Goal: Task Accomplishment & Management: Use online tool/utility

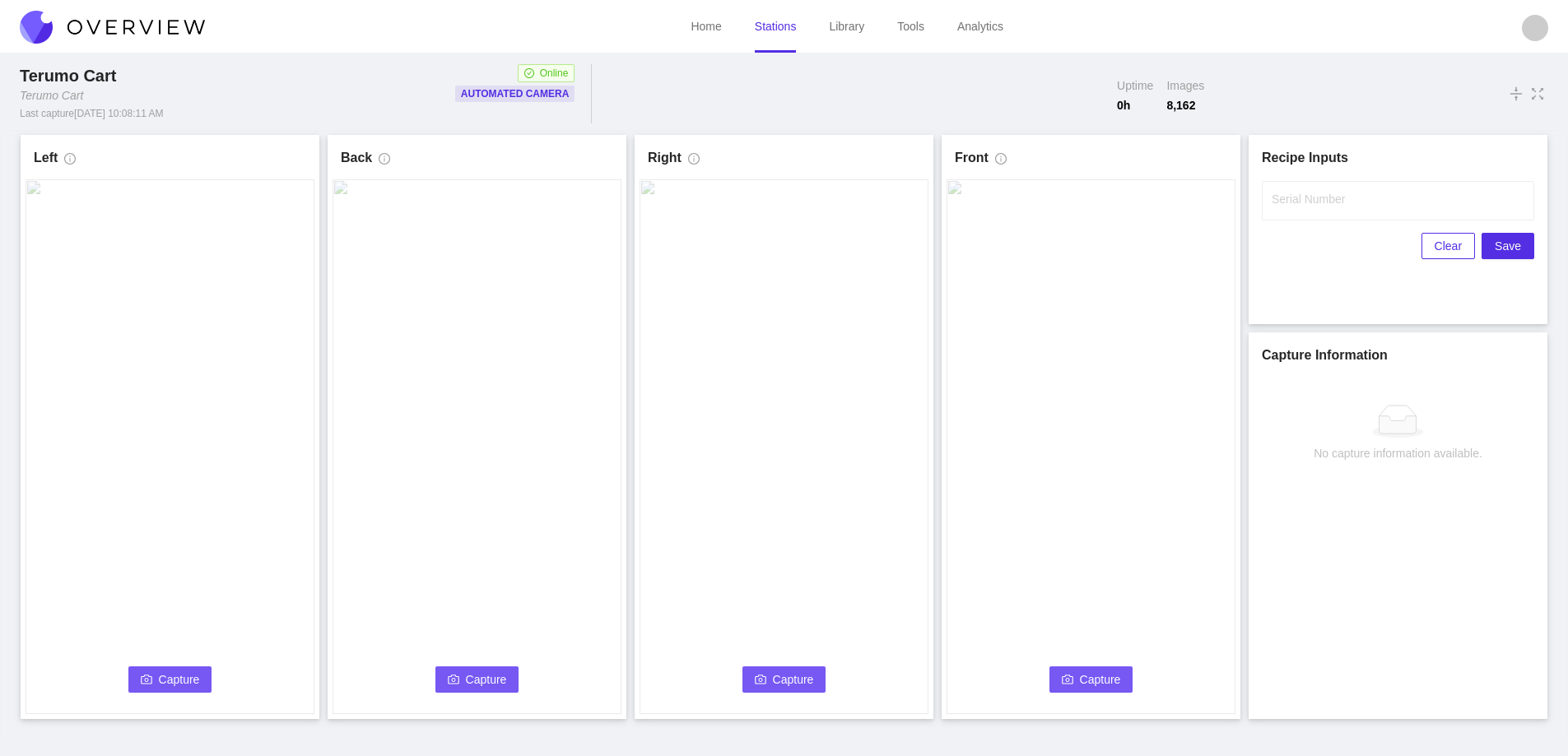
click at [155, 682] on button "Capture" at bounding box center [170, 680] width 84 height 26
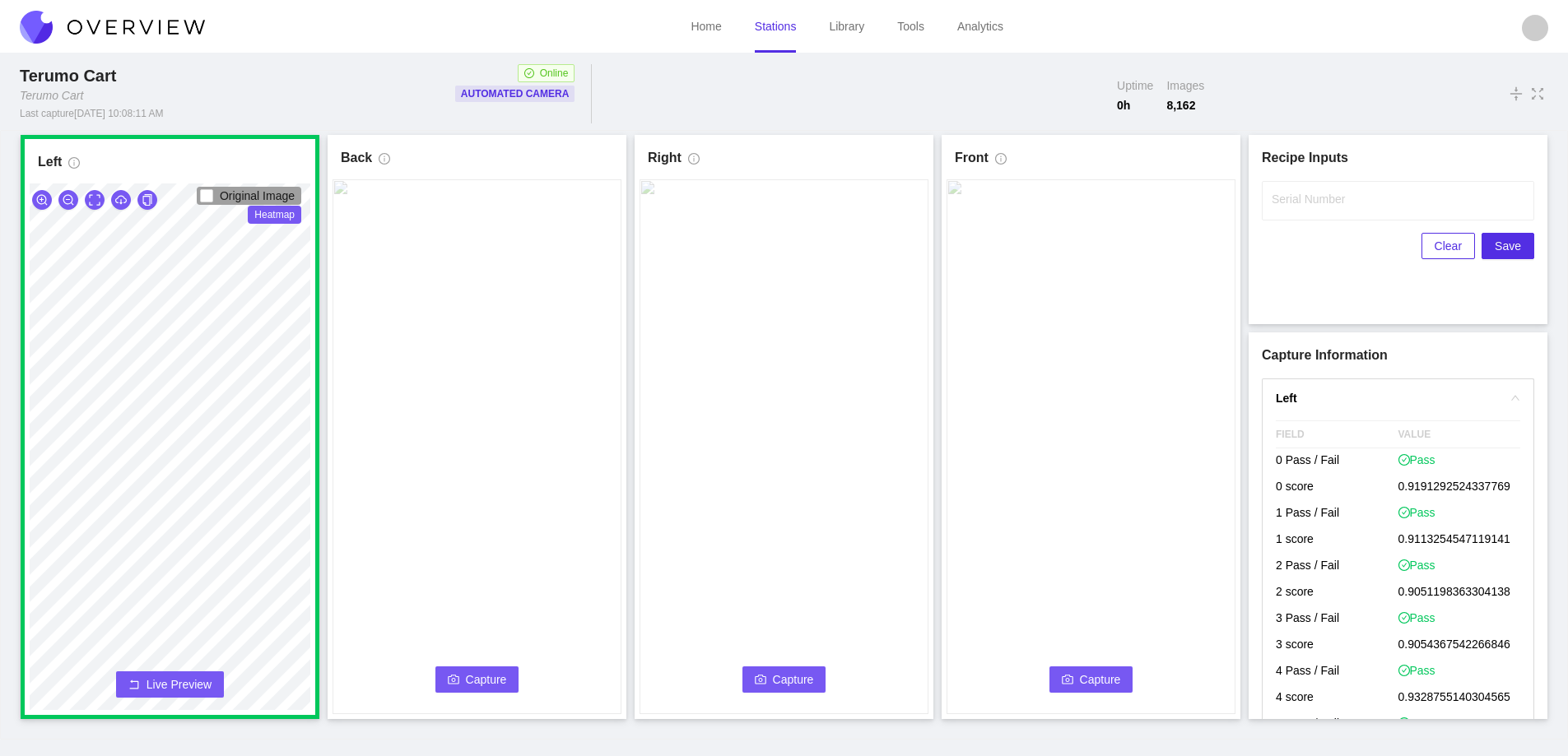
click at [471, 682] on span "Capture" at bounding box center [486, 679] width 41 height 18
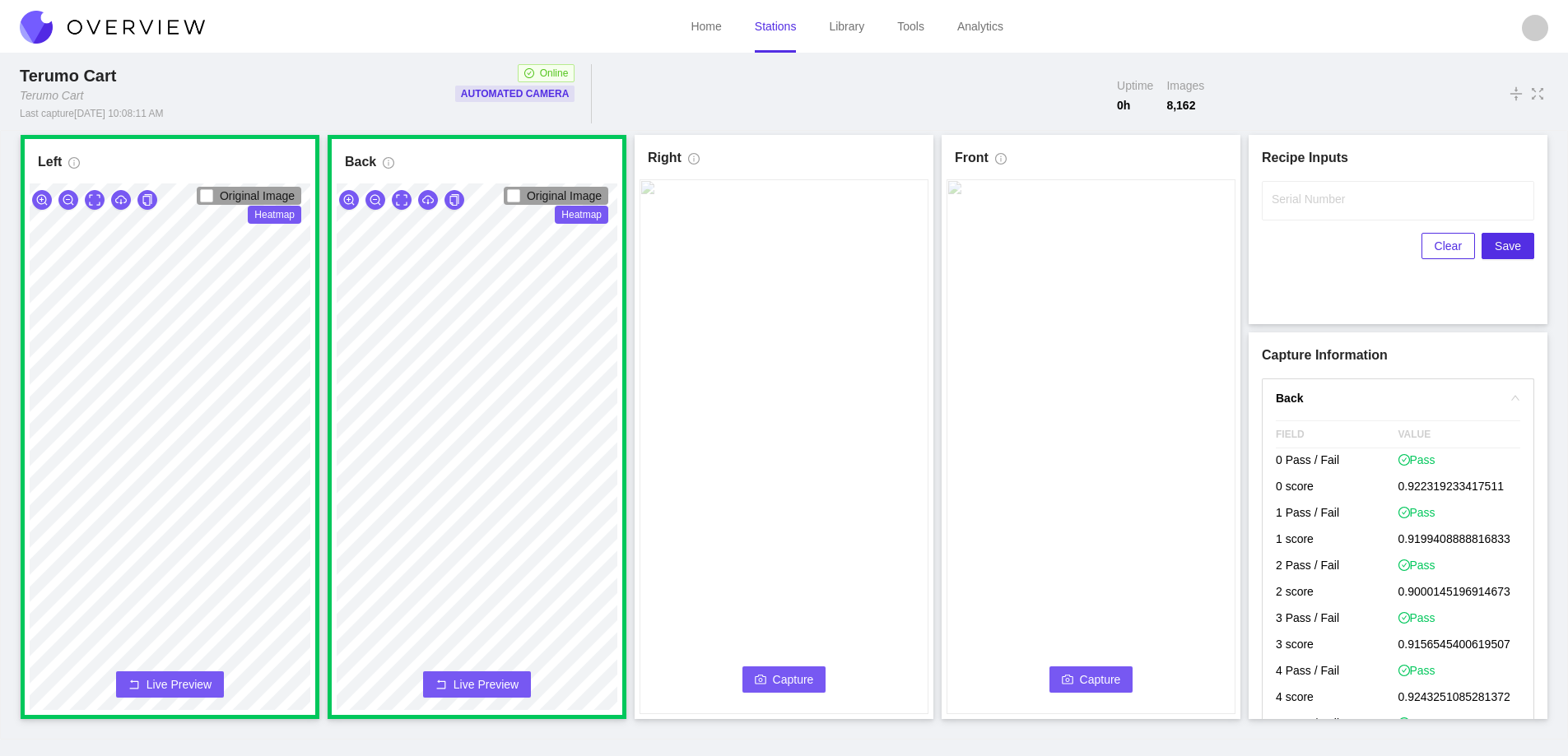
click at [781, 672] on span "Capture" at bounding box center [793, 679] width 41 height 18
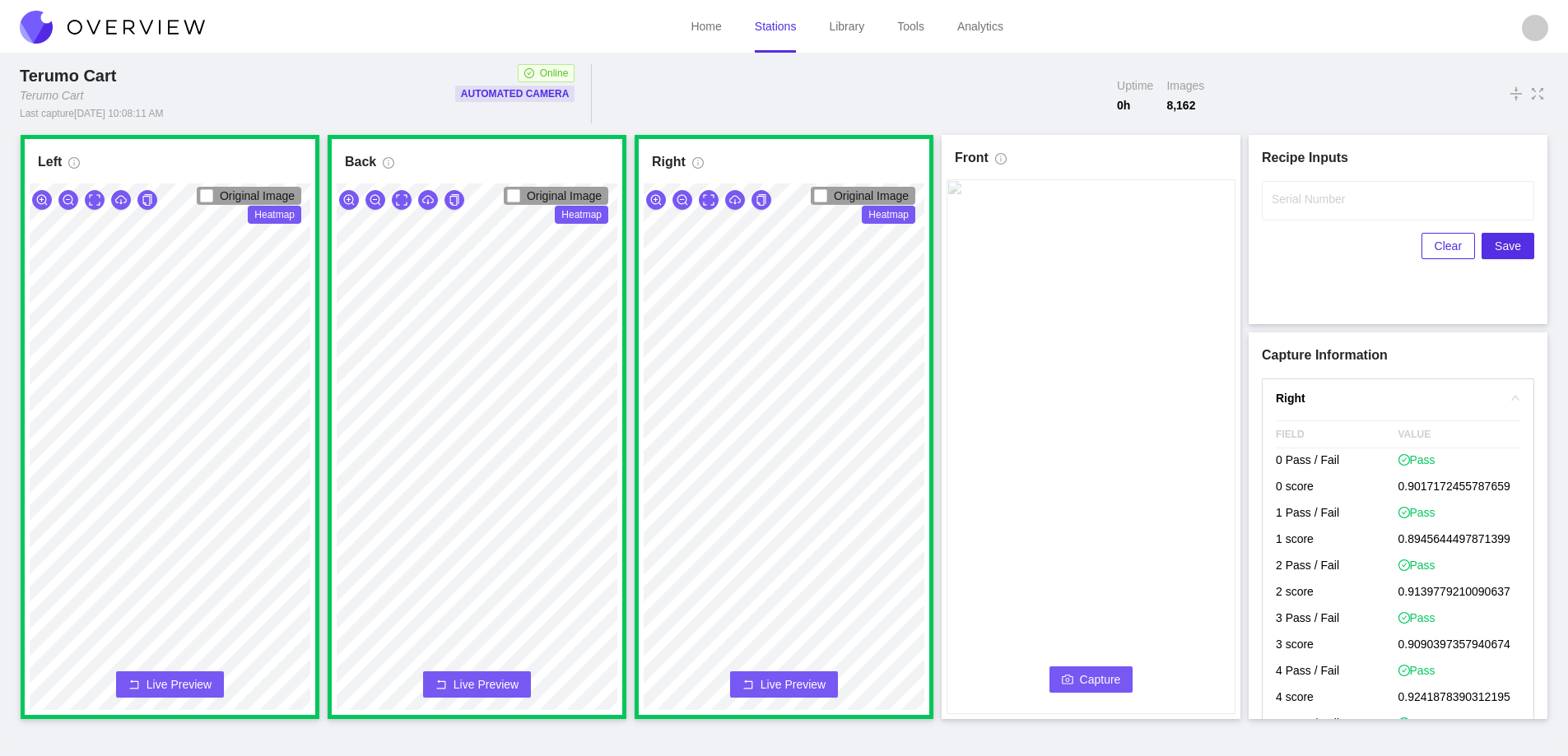
click at [1078, 671] on button "Capture" at bounding box center [1091, 680] width 84 height 26
click at [1290, 197] on label "Serial Number" at bounding box center [1308, 200] width 73 height 17
click at [1290, 197] on input "Serial Number" at bounding box center [1397, 201] width 272 height 40
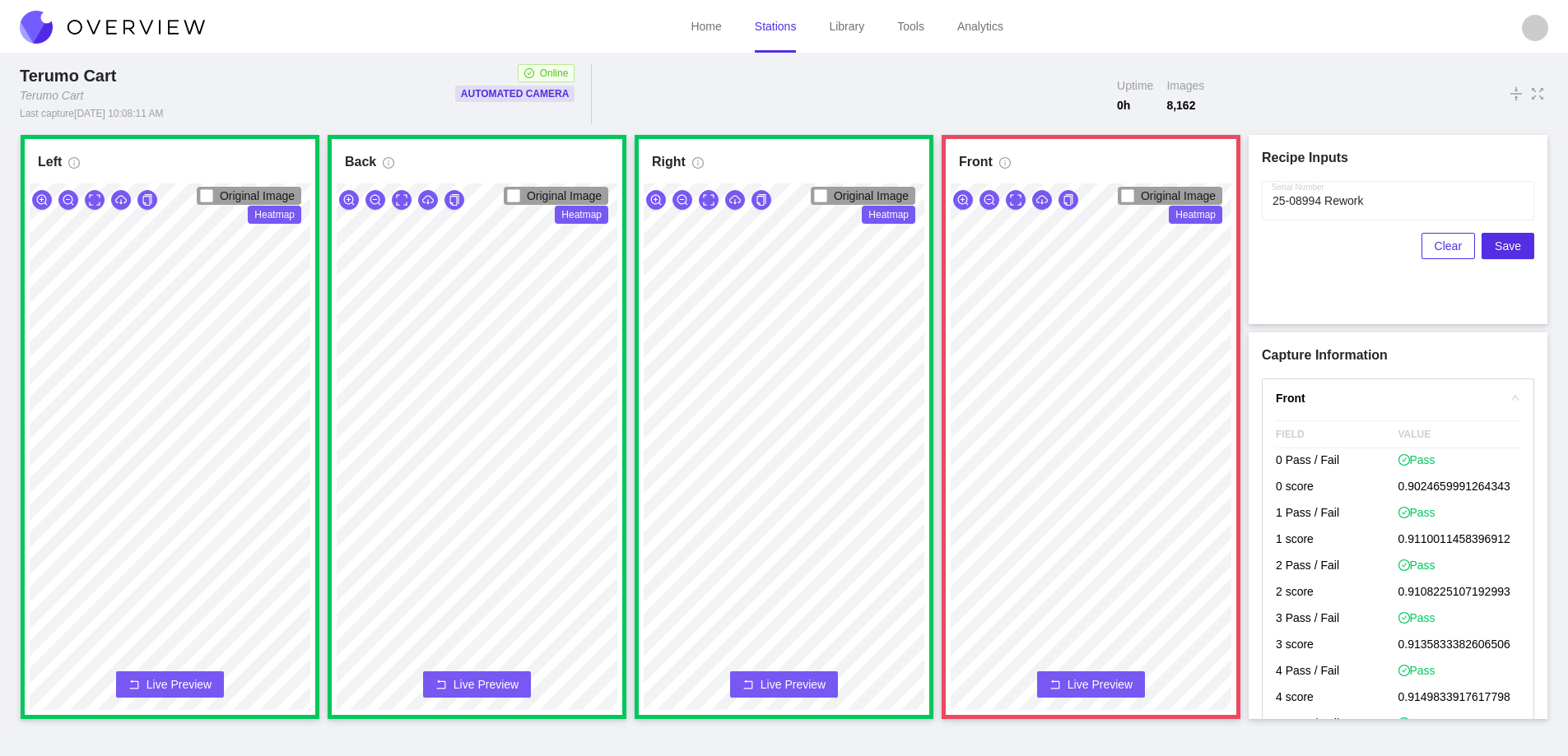
click at [1047, 681] on button "Live Preview" at bounding box center [1091, 684] width 108 height 26
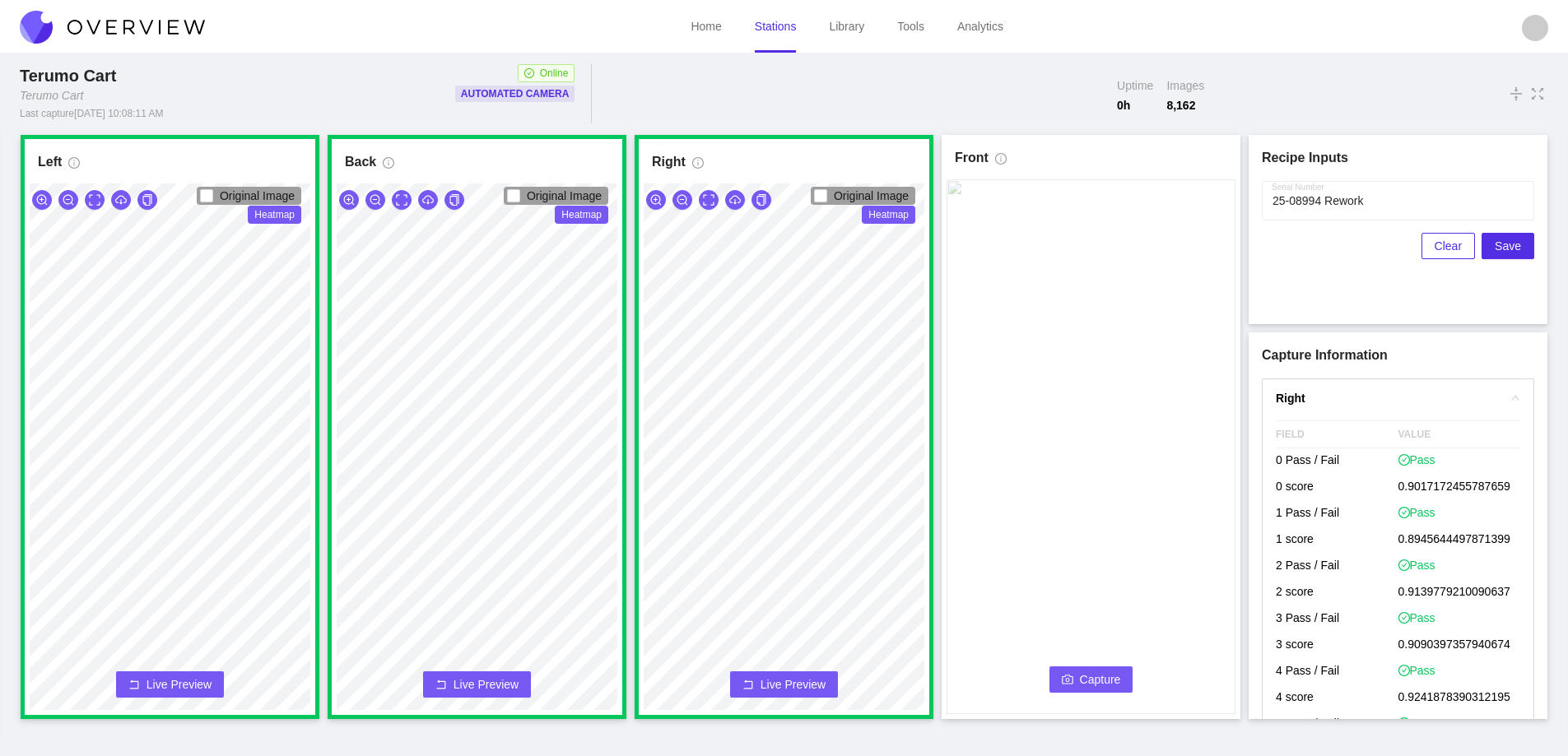
click at [1067, 676] on icon "camera" at bounding box center [1067, 680] width 11 height 11
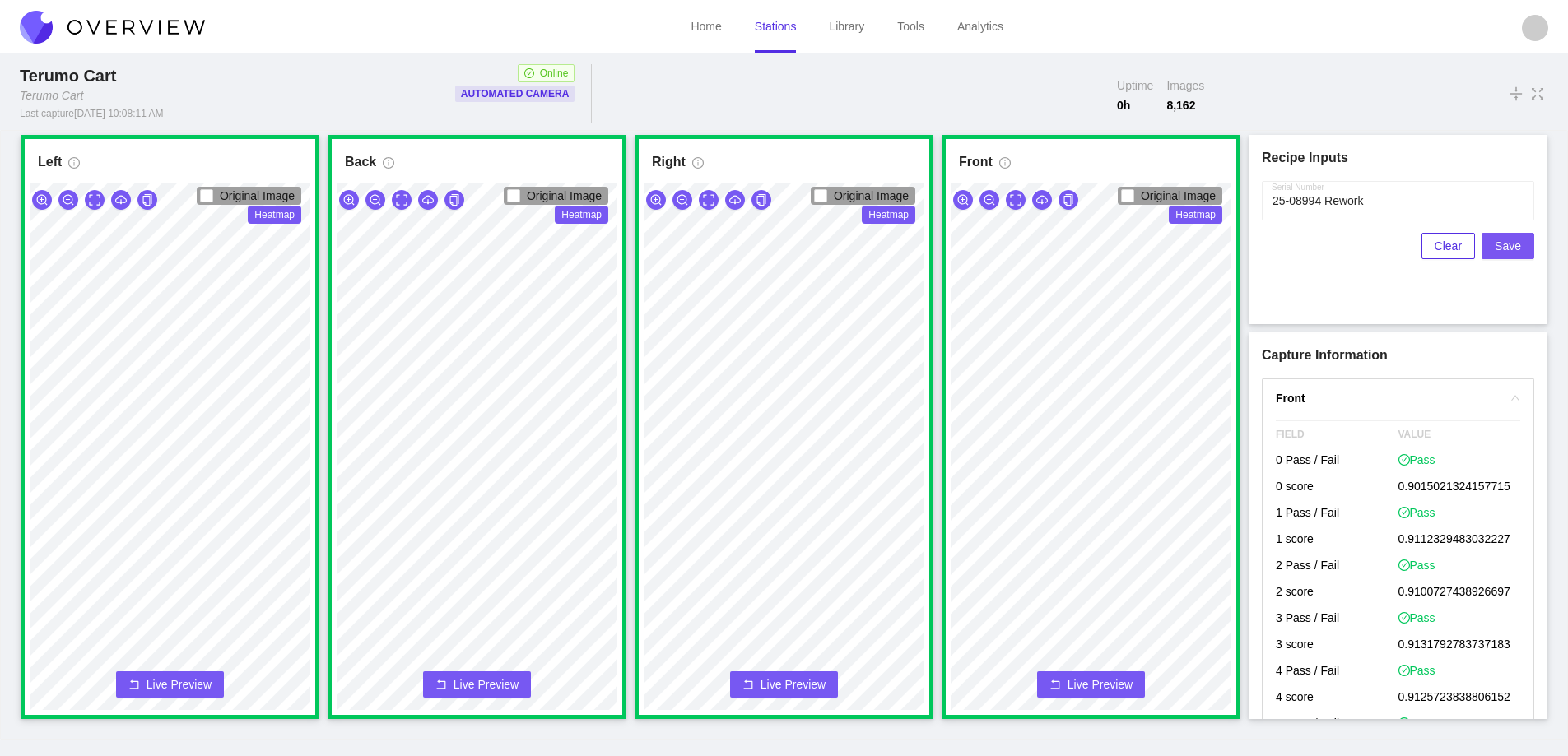
click at [1509, 242] on span "Save" at bounding box center [1508, 245] width 26 height 18
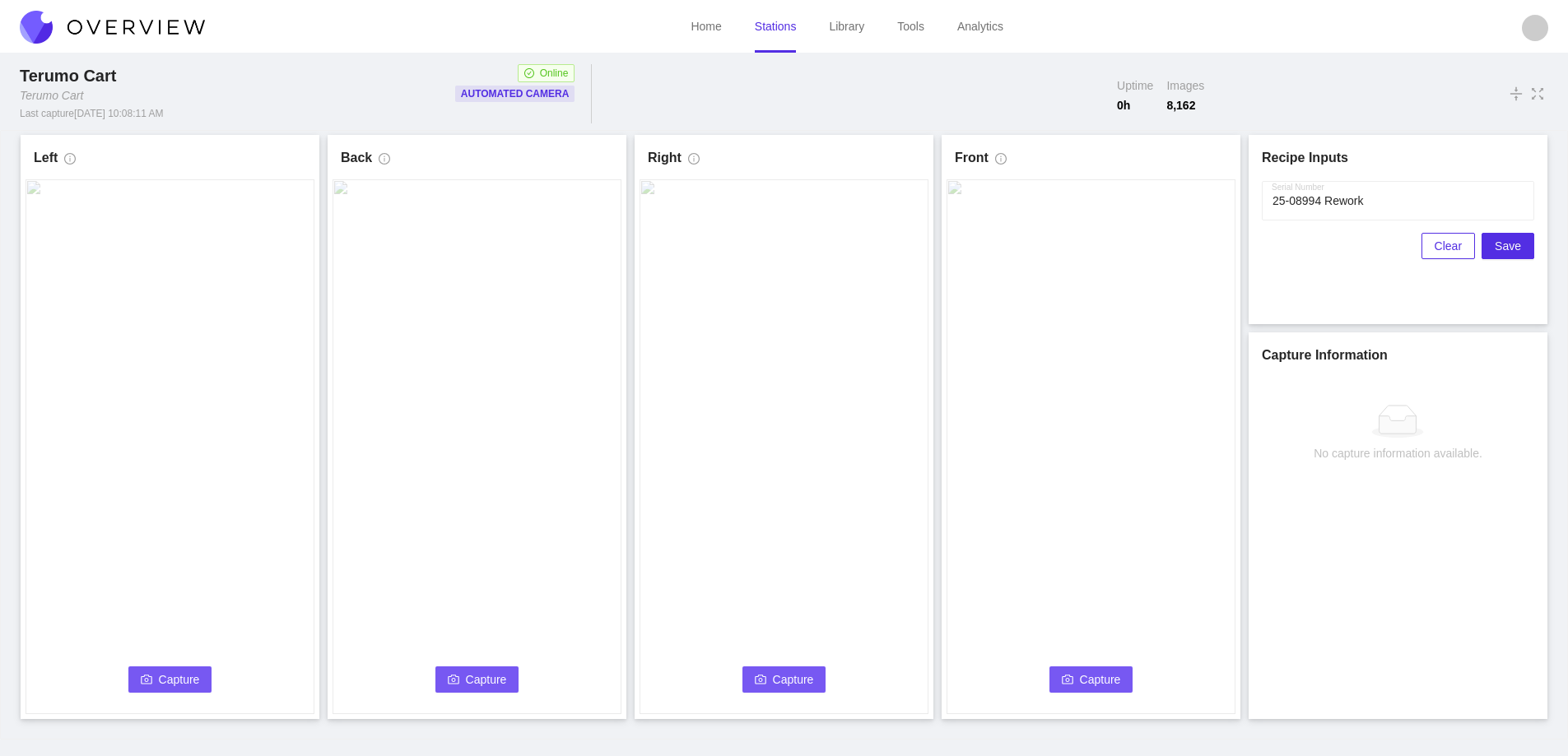
click at [163, 676] on span "Capture" at bounding box center [179, 679] width 41 height 18
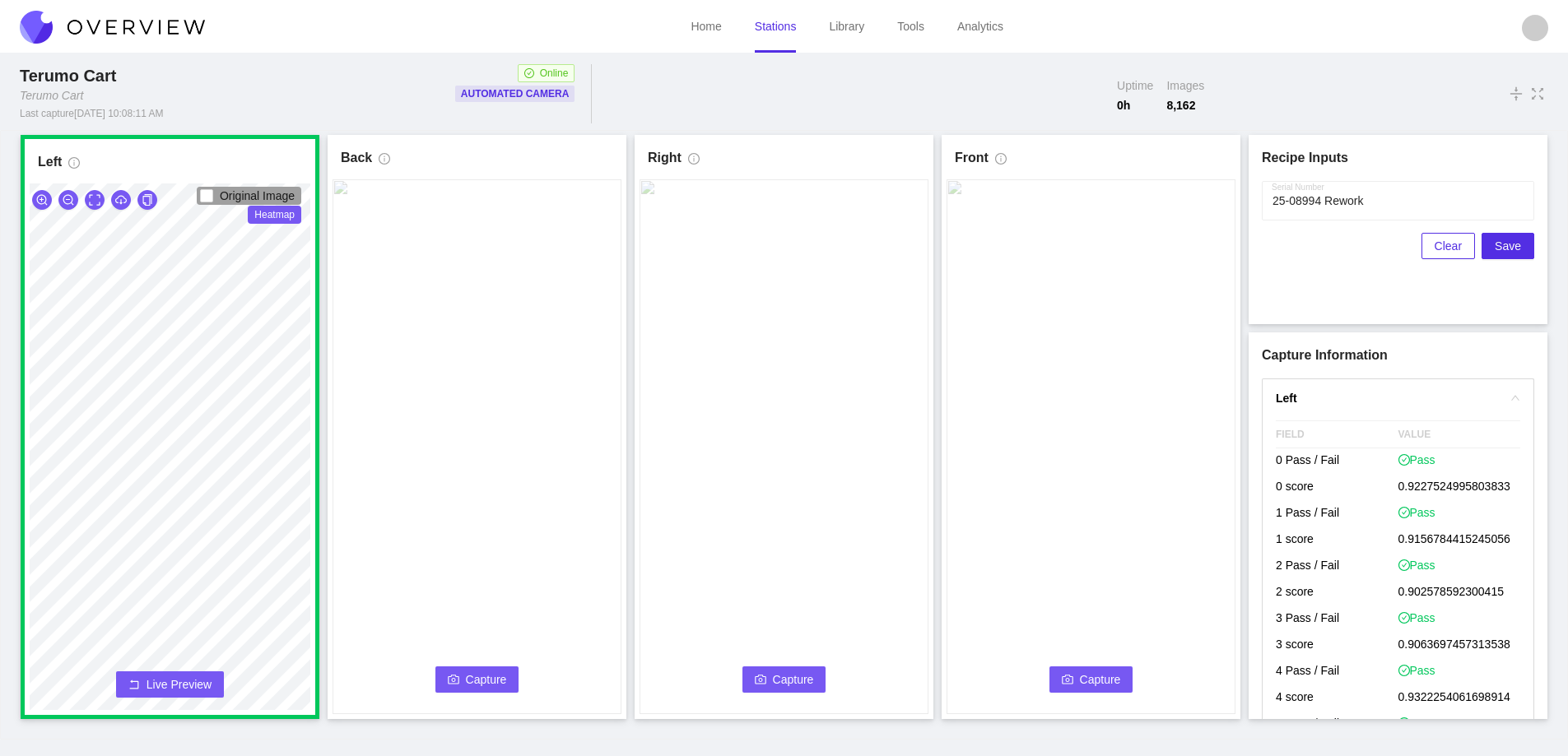
click at [477, 677] on span "Capture" at bounding box center [486, 679] width 41 height 18
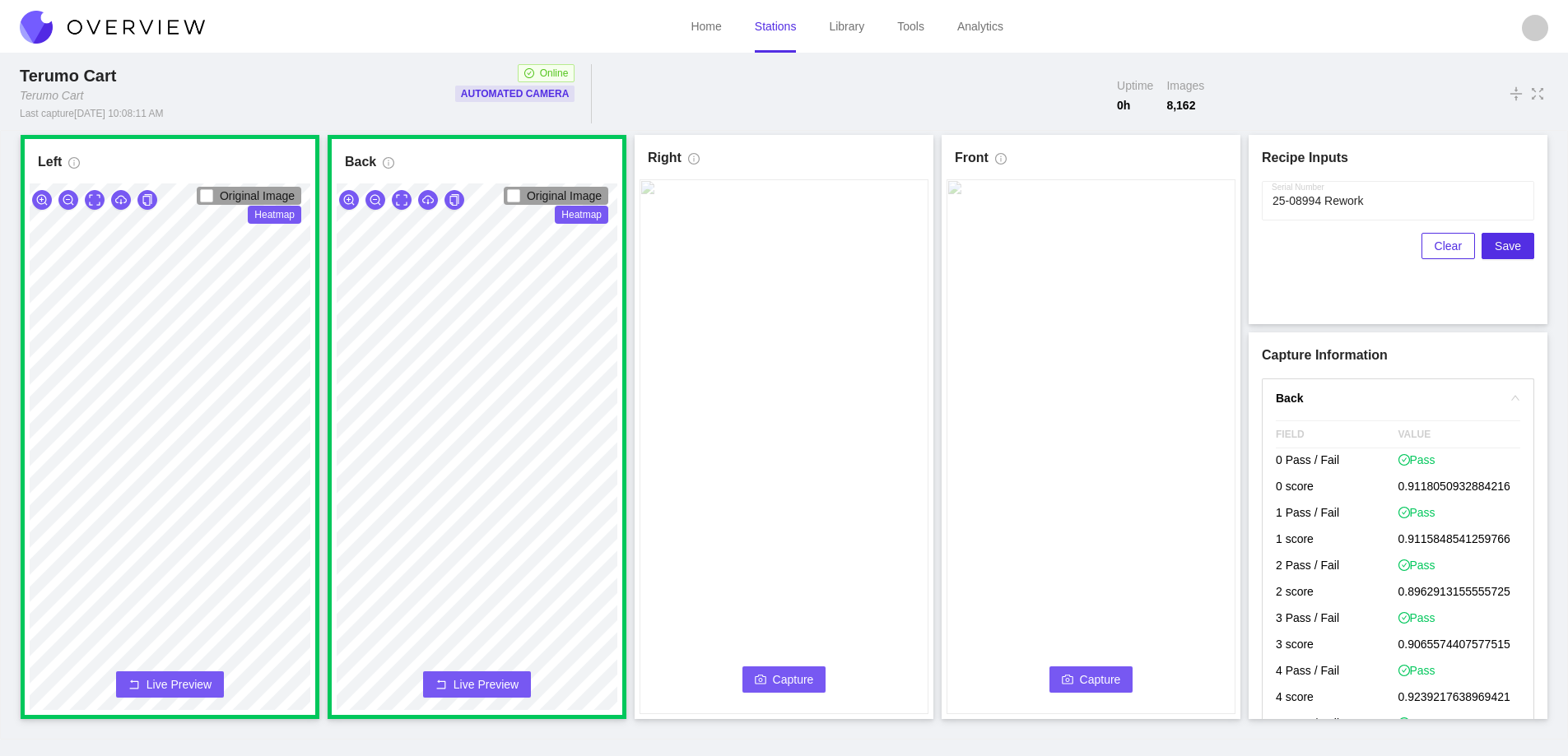
click at [777, 675] on span "Capture" at bounding box center [793, 679] width 41 height 18
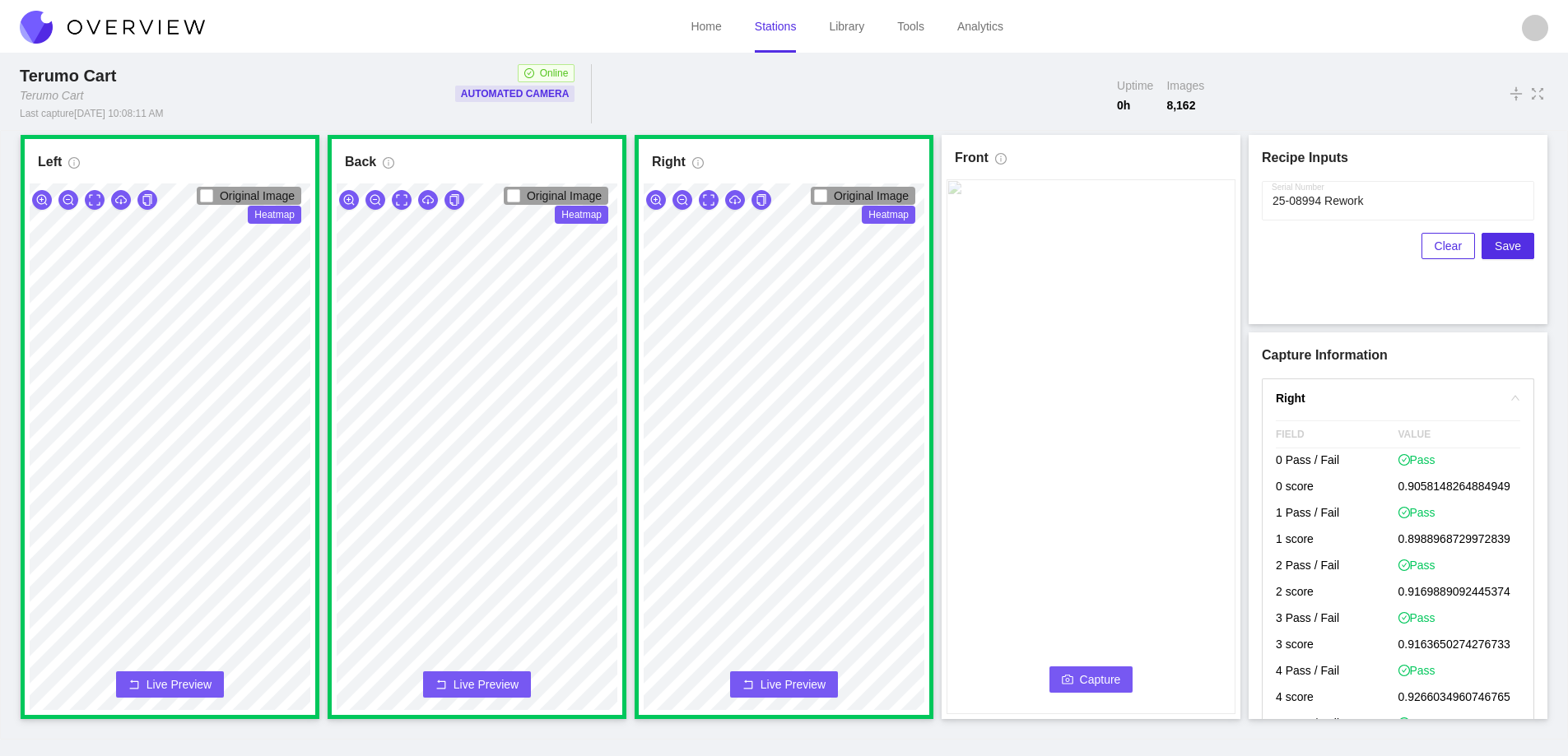
click at [1096, 672] on span "Capture" at bounding box center [1100, 679] width 41 height 18
click at [1320, 201] on input "Serial Number" at bounding box center [1397, 201] width 272 height 40
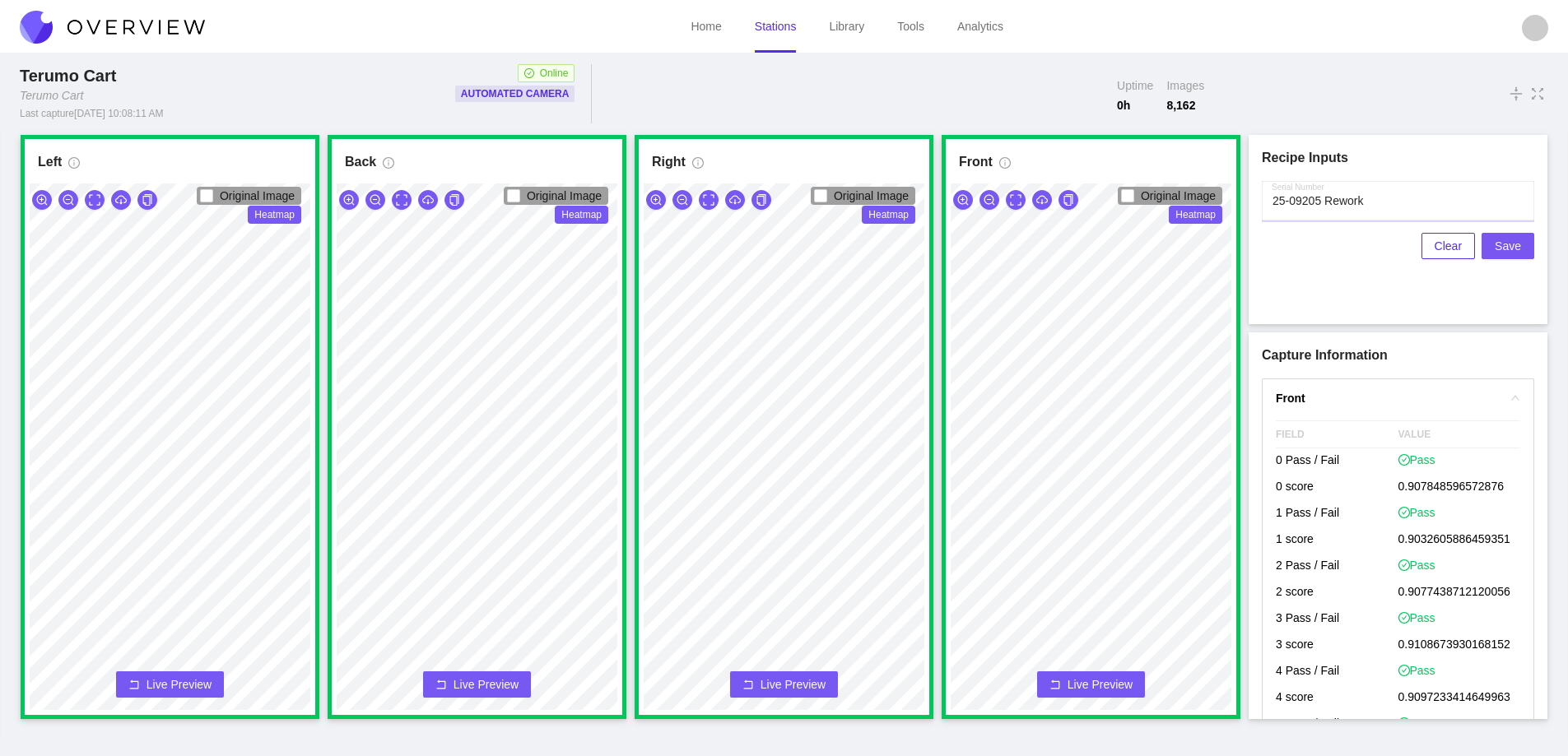
type input "25-09205 Rework"
click at [1509, 242] on span "Save" at bounding box center [1508, 245] width 26 height 18
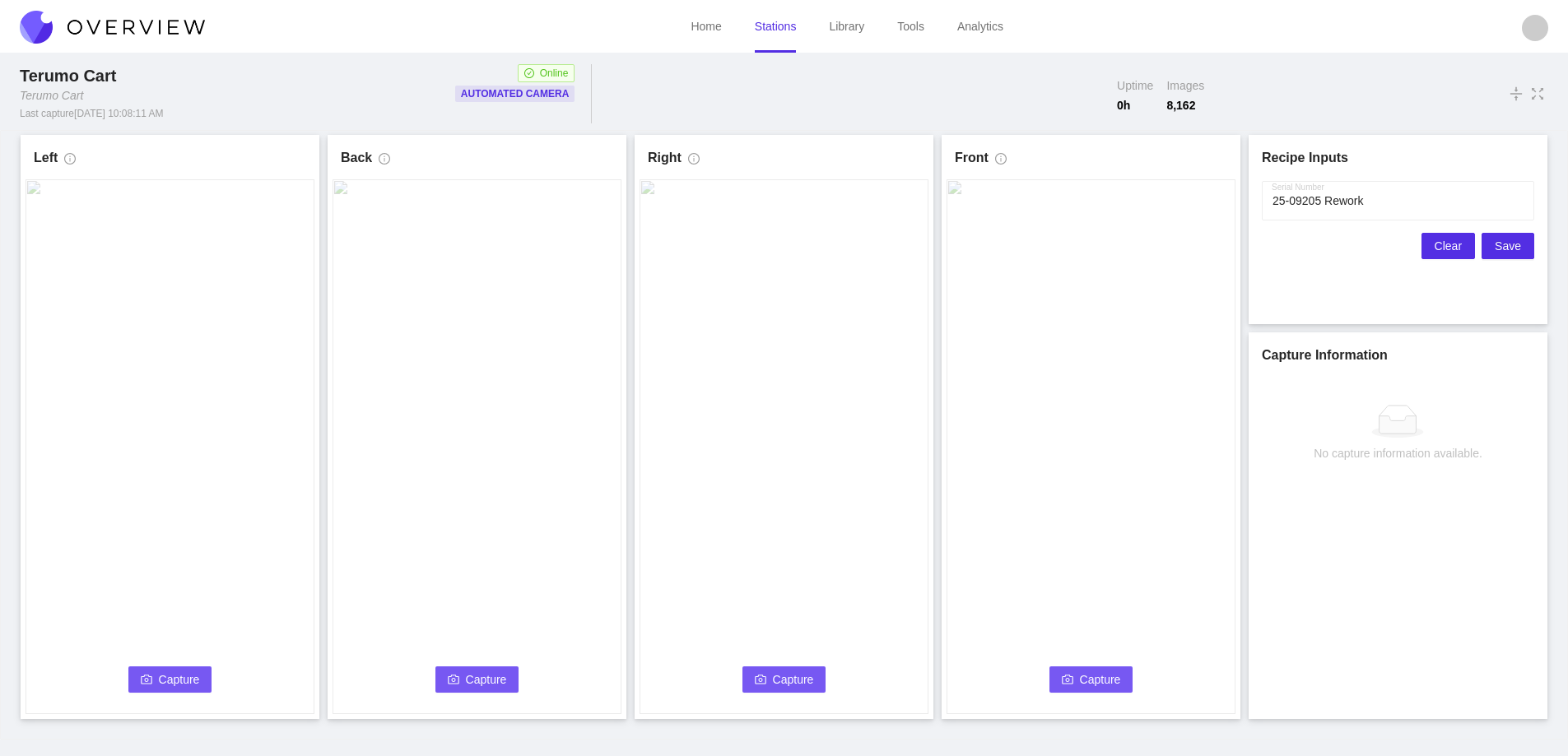
click at [1446, 246] on span "Clear" at bounding box center [1447, 245] width 27 height 18
